Goal: Check status: Check status

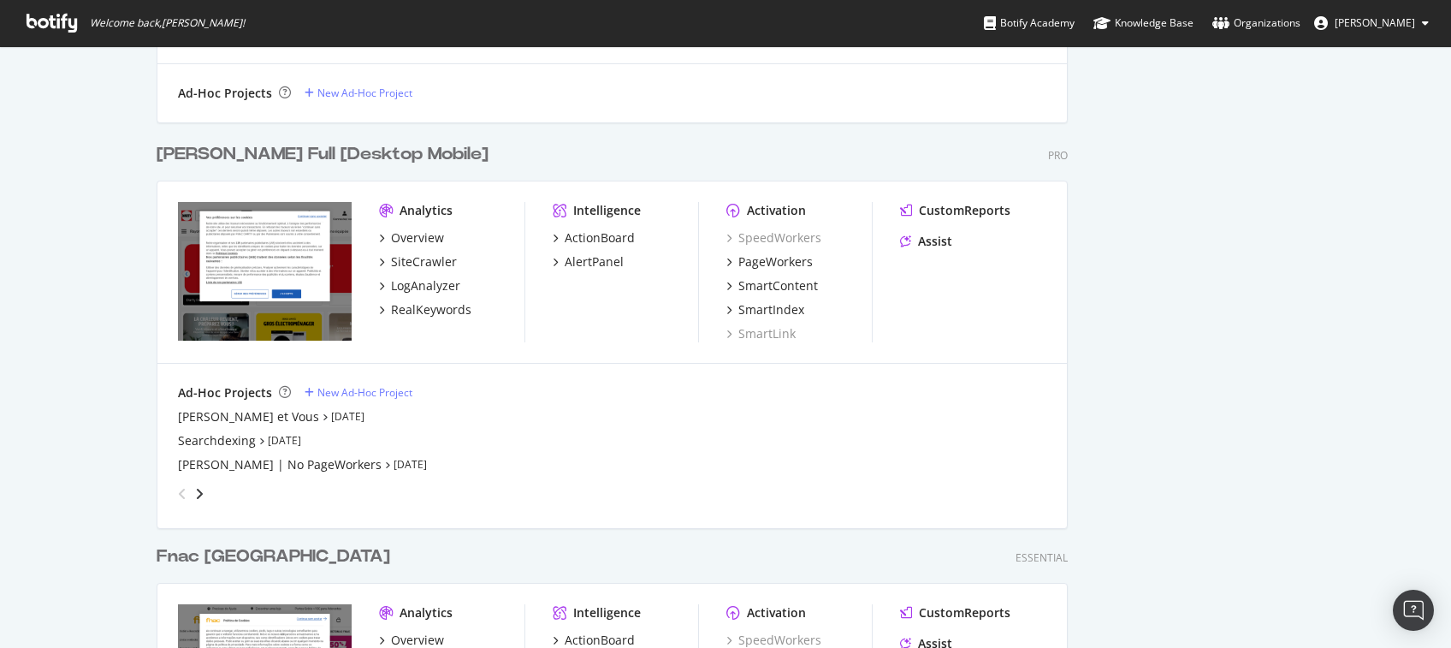
scroll to position [932, 0]
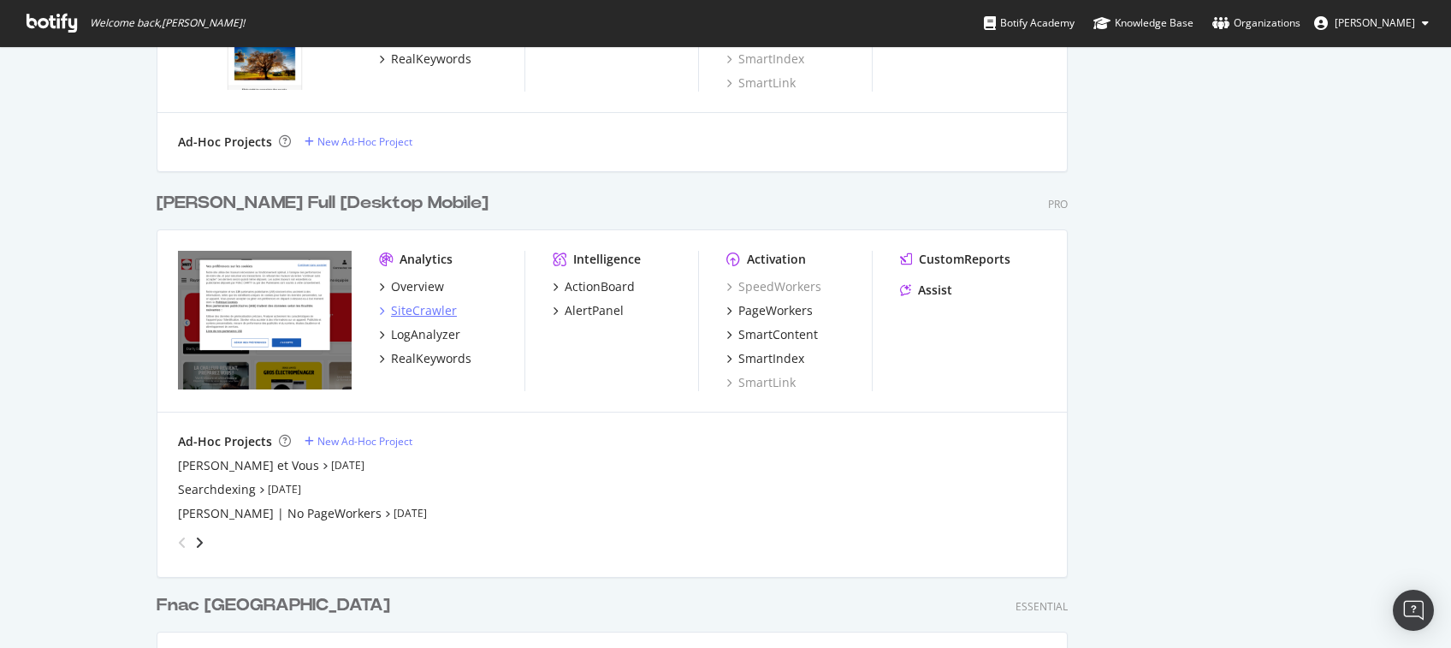
click at [403, 309] on div "SiteCrawler" at bounding box center [424, 310] width 66 height 17
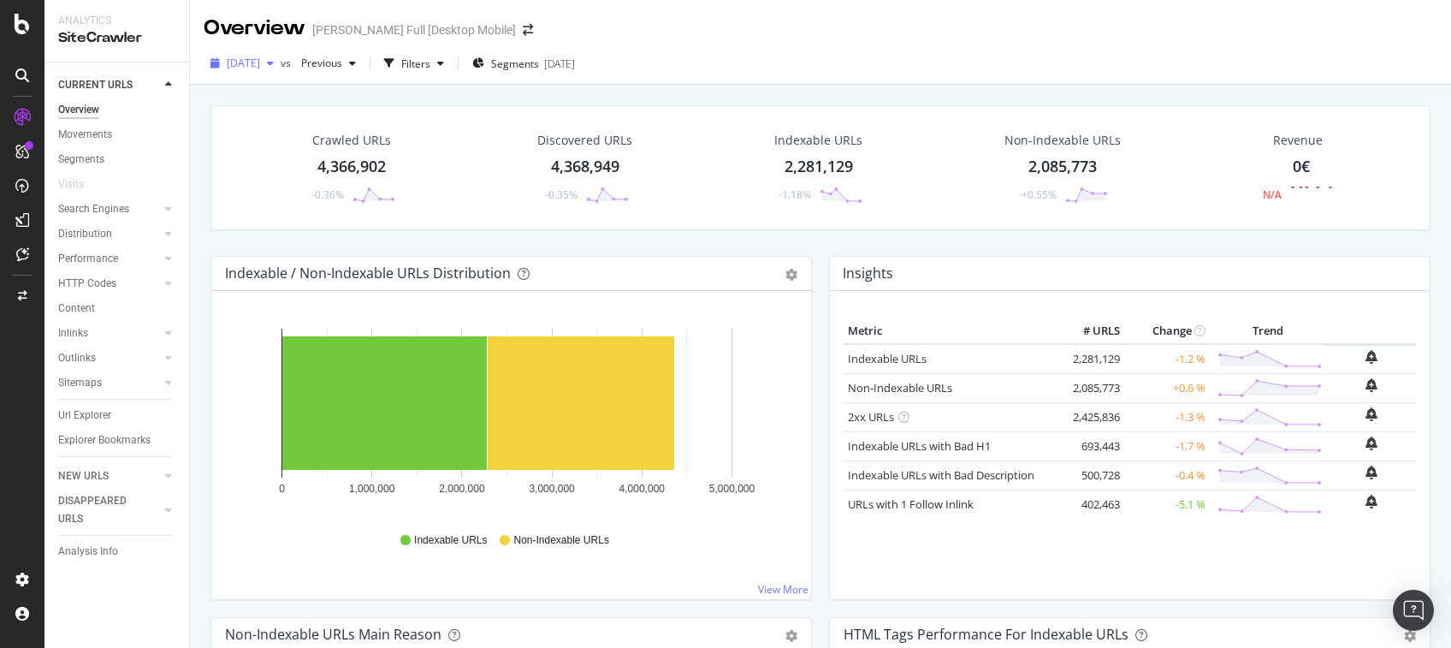
click at [274, 59] on icon "button" at bounding box center [270, 63] width 7 height 10
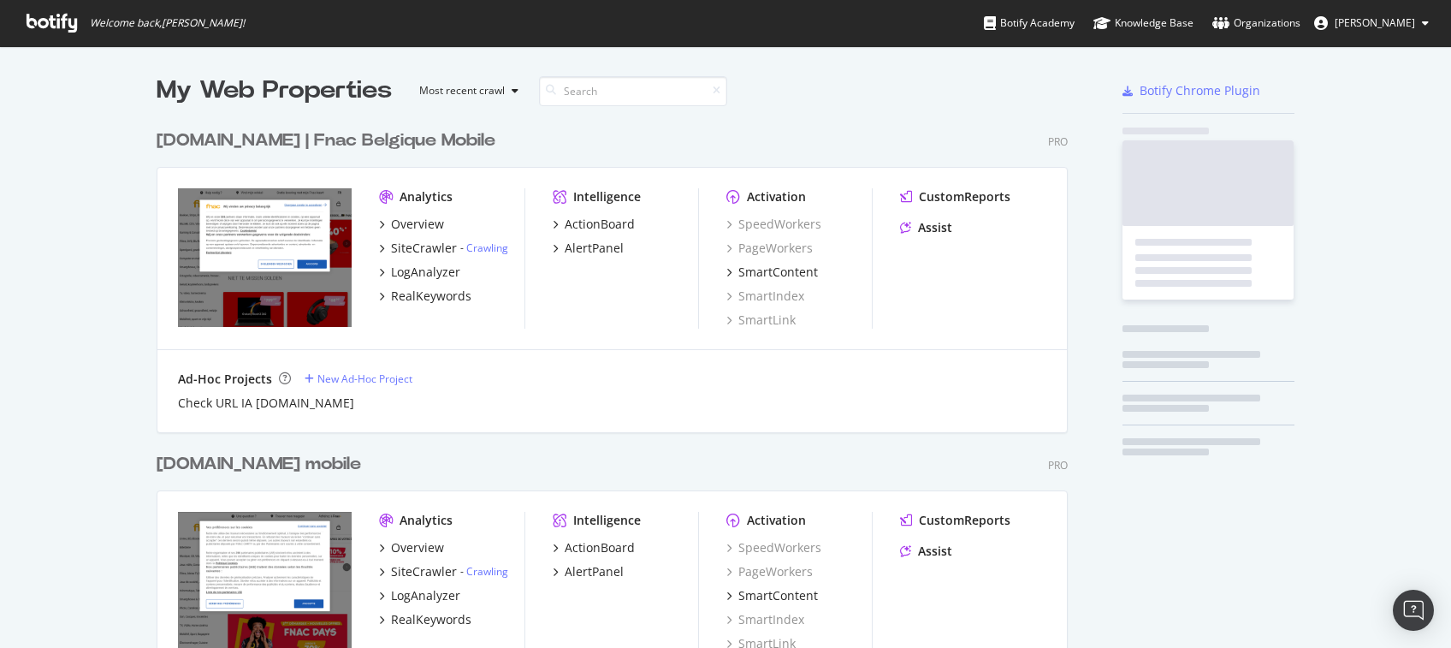
scroll to position [630, 1416]
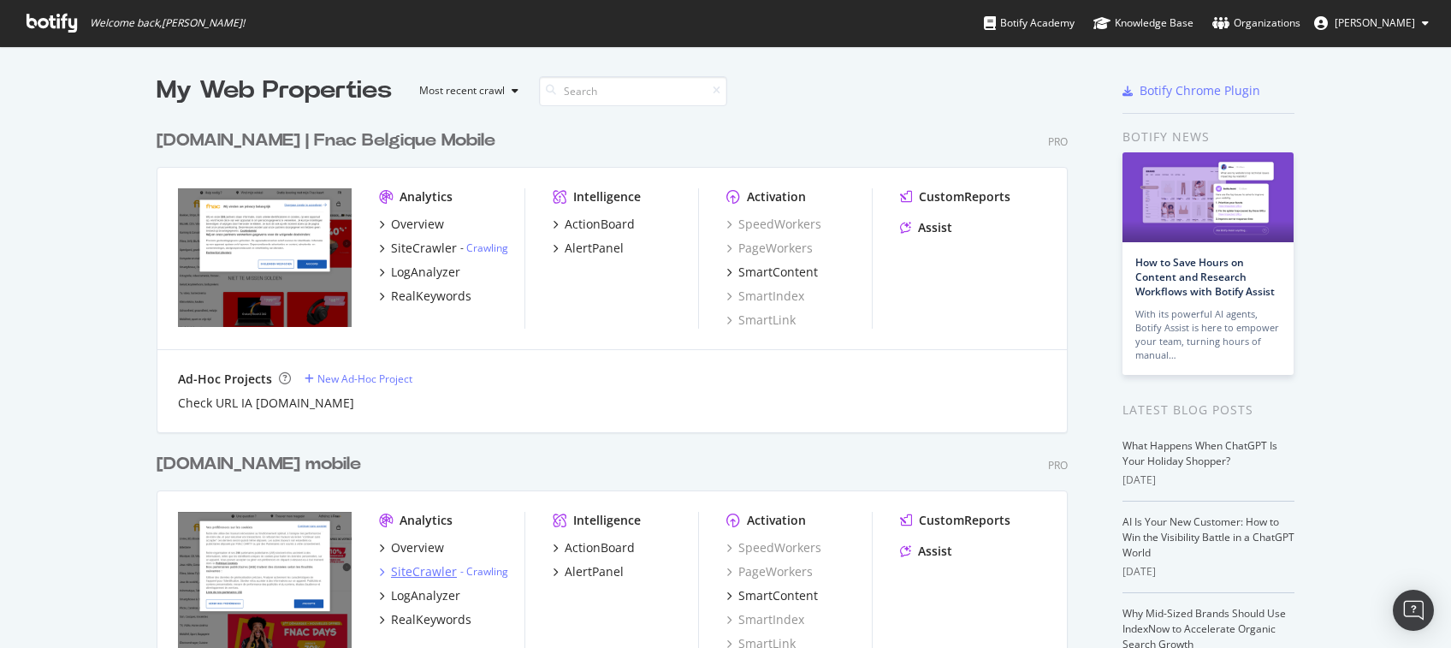
click at [412, 571] on div "SiteCrawler" at bounding box center [424, 571] width 66 height 17
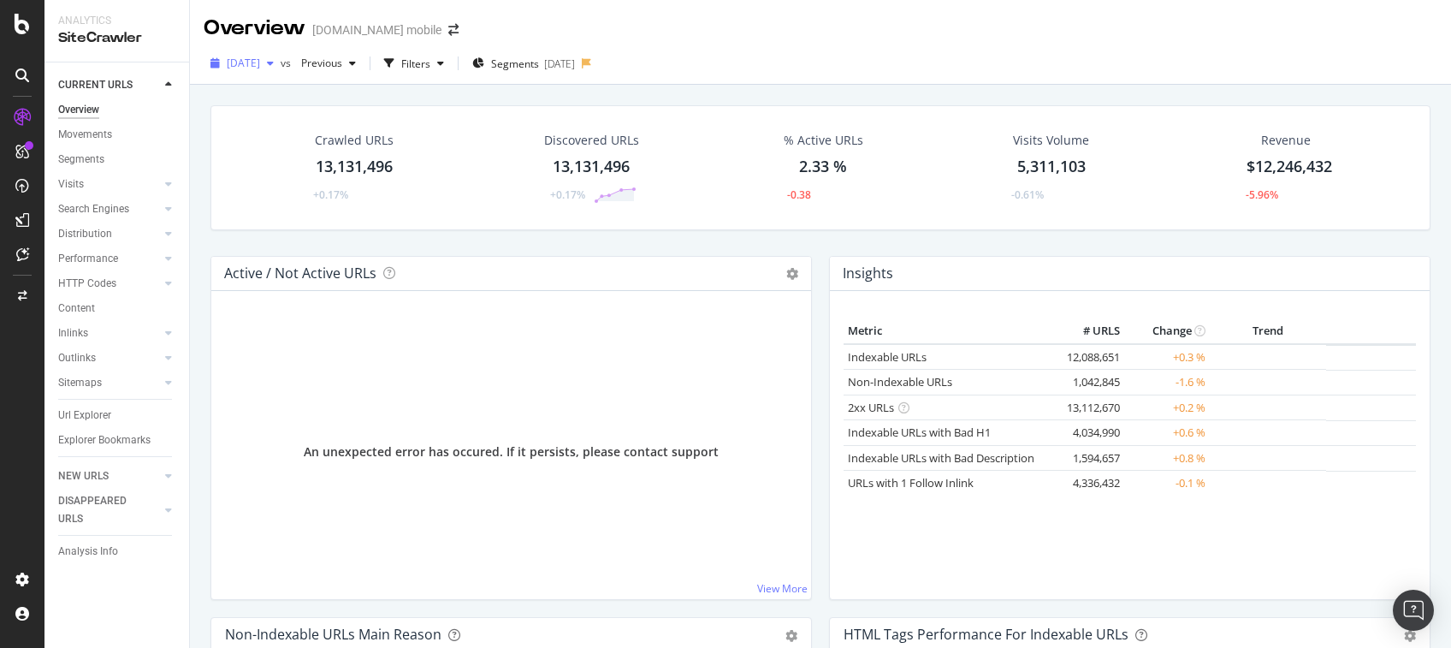
click at [281, 67] on div "button" at bounding box center [270, 63] width 21 height 10
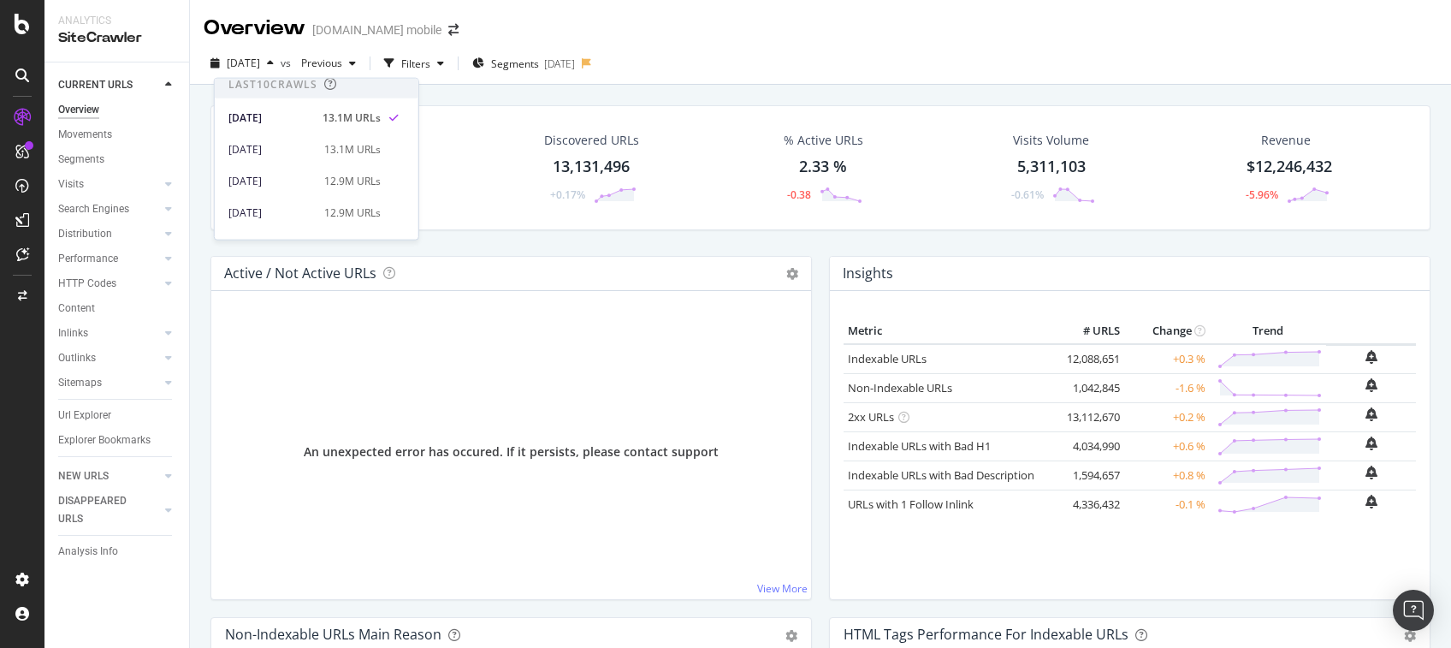
scroll to position [12, 0]
click at [849, 26] on div "Overview [DOMAIN_NAME] mobile" at bounding box center [820, 21] width 1261 height 43
click at [88, 110] on div "Overview" at bounding box center [78, 110] width 41 height 18
